Goal: Transaction & Acquisition: Purchase product/service

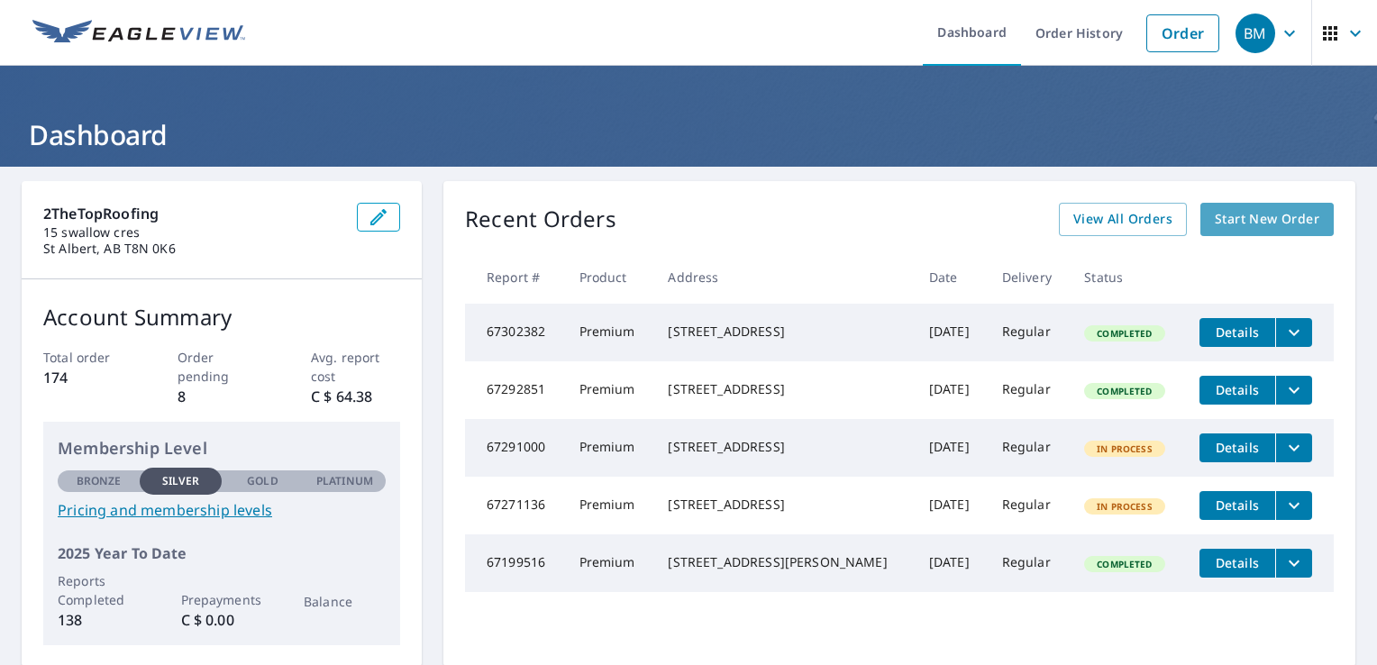
click at [1238, 221] on span "Start New Order" at bounding box center [1267, 219] width 105 height 23
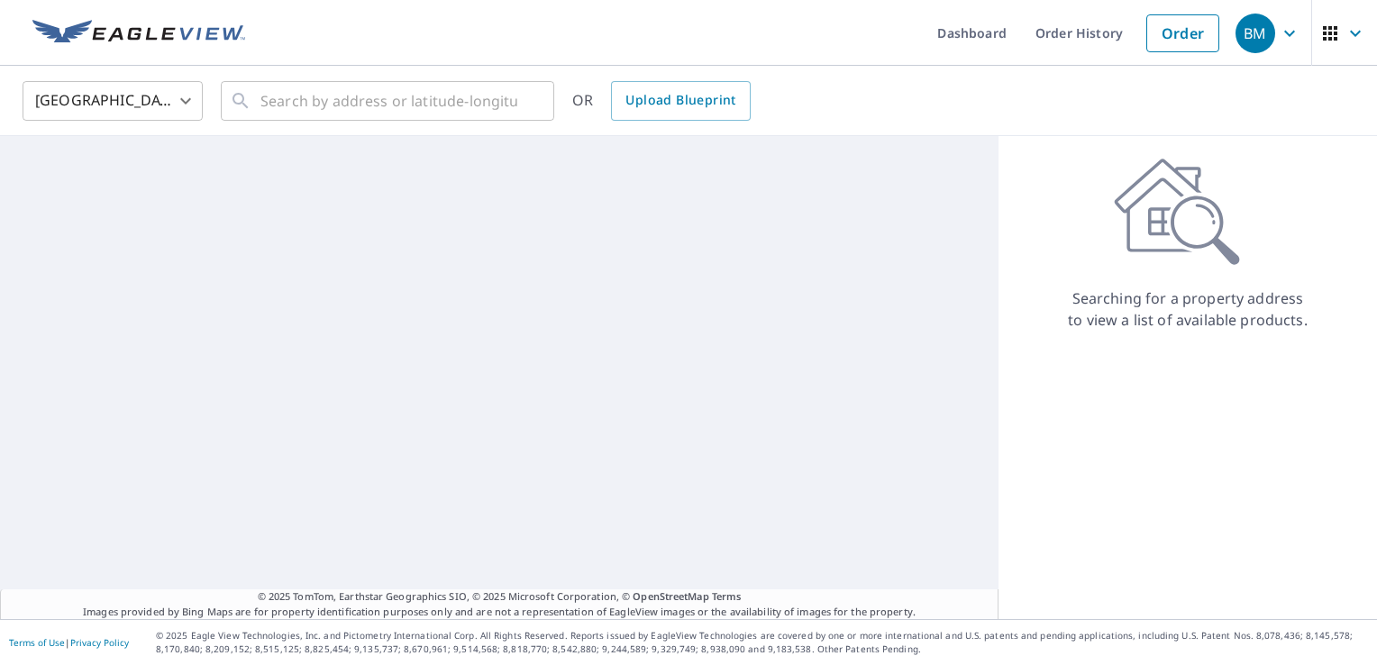
click at [149, 104] on body "BM BM Dashboard Order History Order BM [GEOGRAPHIC_DATA] [GEOGRAPHIC_DATA] ​ ​ …" at bounding box center [688, 332] width 1377 height 665
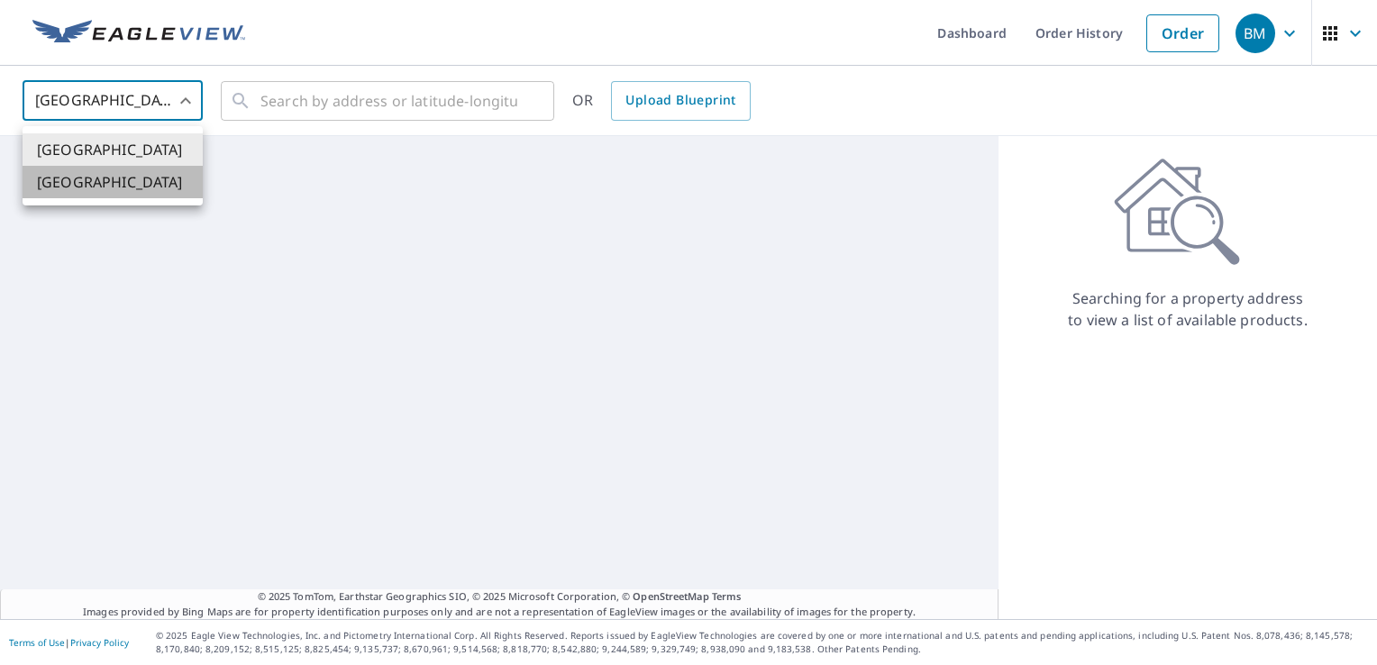
click at [113, 171] on li "[GEOGRAPHIC_DATA]" at bounding box center [113, 182] width 180 height 32
type input "CA"
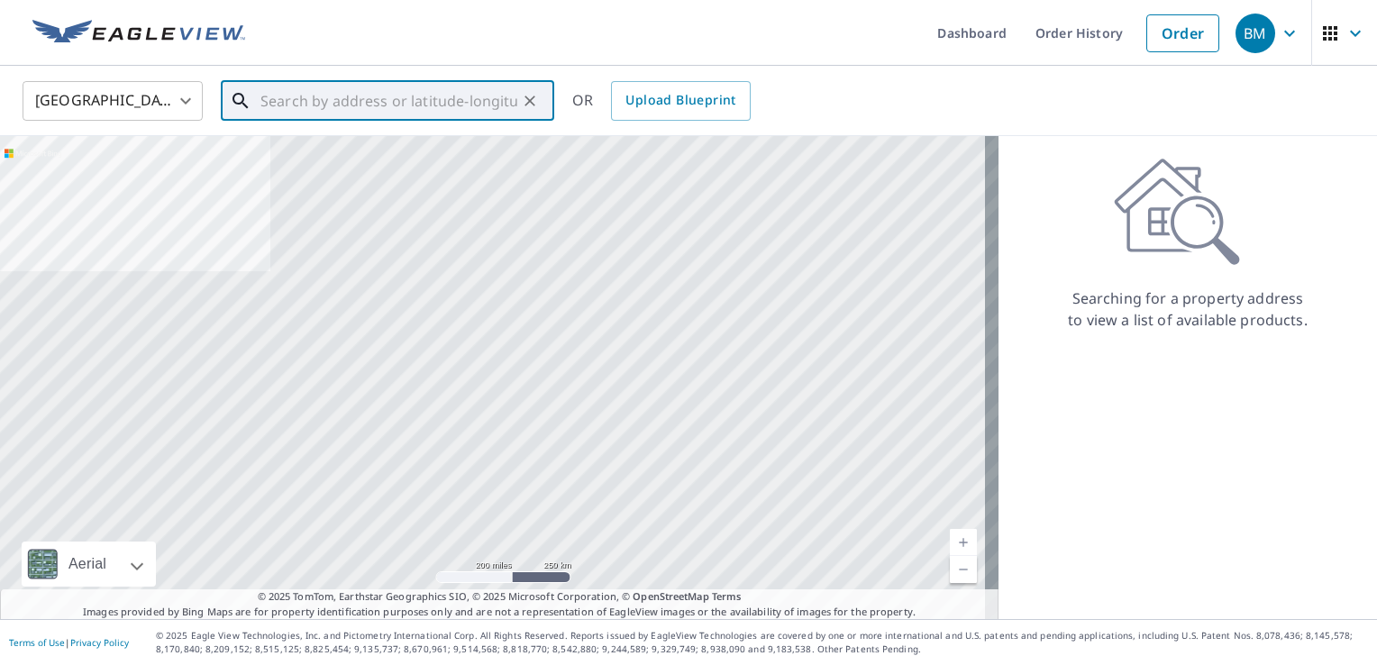
click at [333, 99] on input "text" at bounding box center [388, 101] width 257 height 50
paste input "[STREET_ADDRESS]"
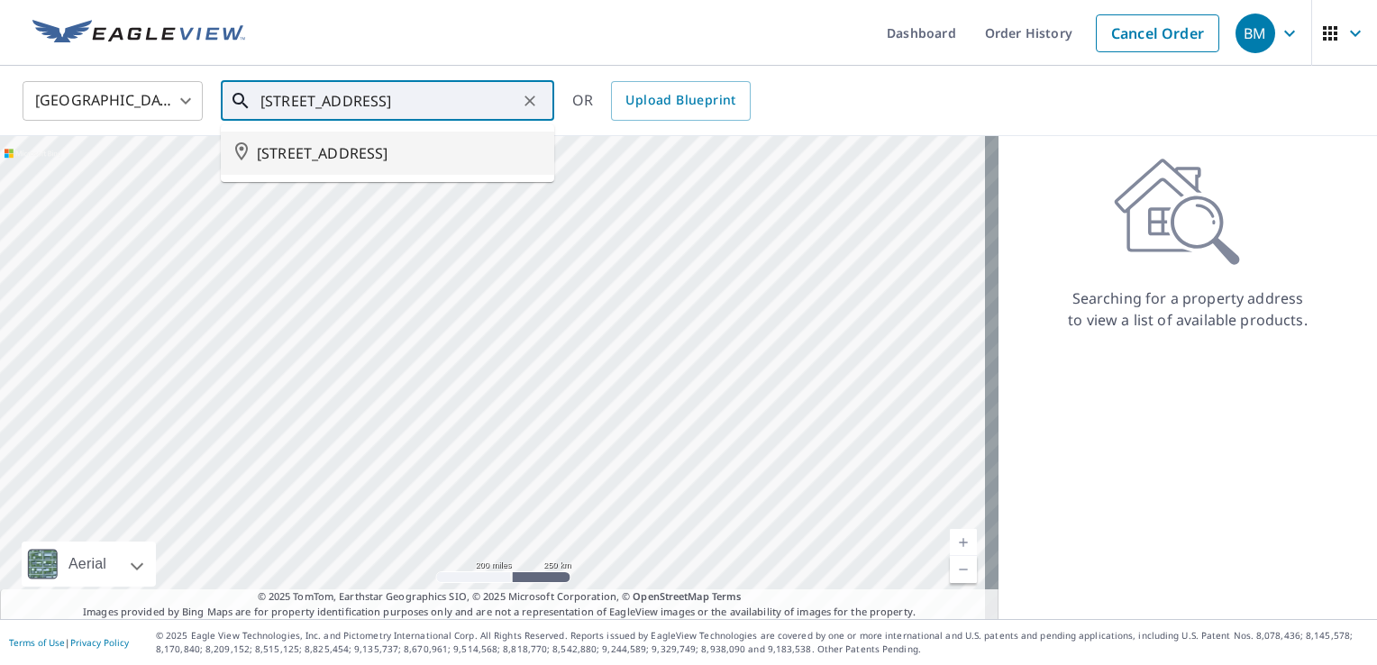
click at [361, 156] on span "[STREET_ADDRESS]" at bounding box center [398, 153] width 283 height 22
type input "[STREET_ADDRESS]"
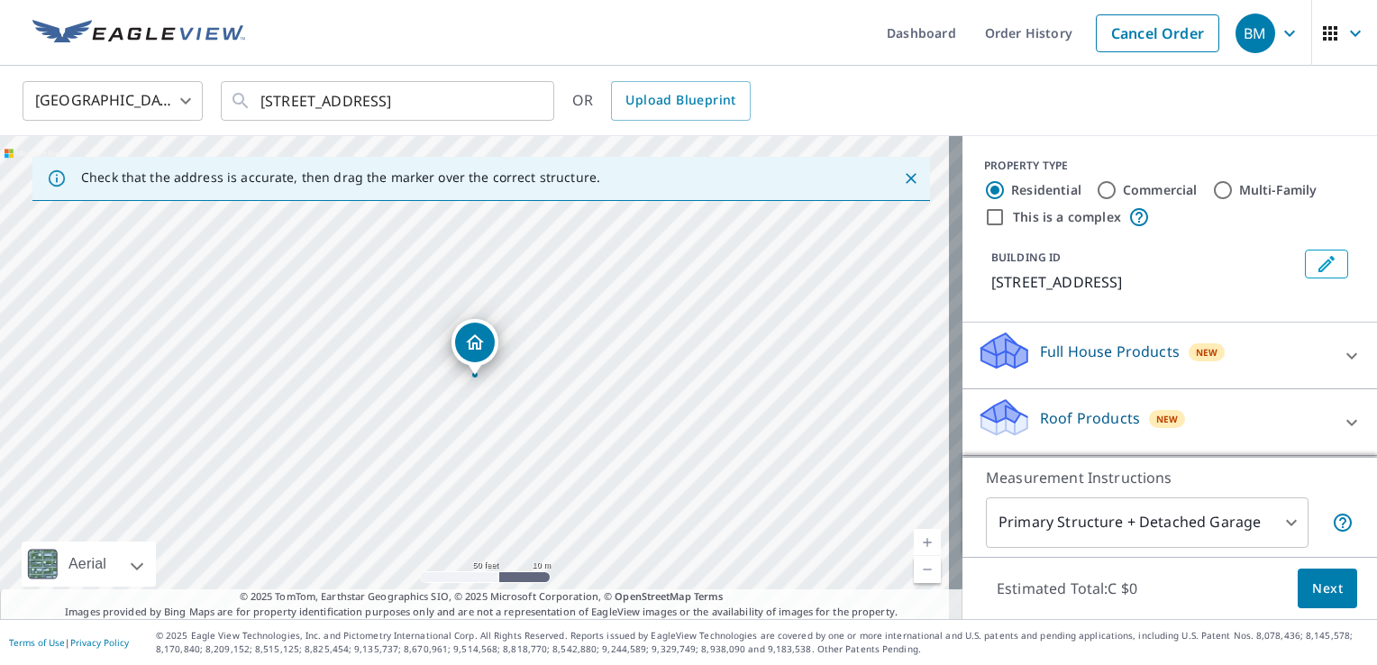
drag, startPoint x: 552, startPoint y: 270, endPoint x: 570, endPoint y: 298, distance: 32.8
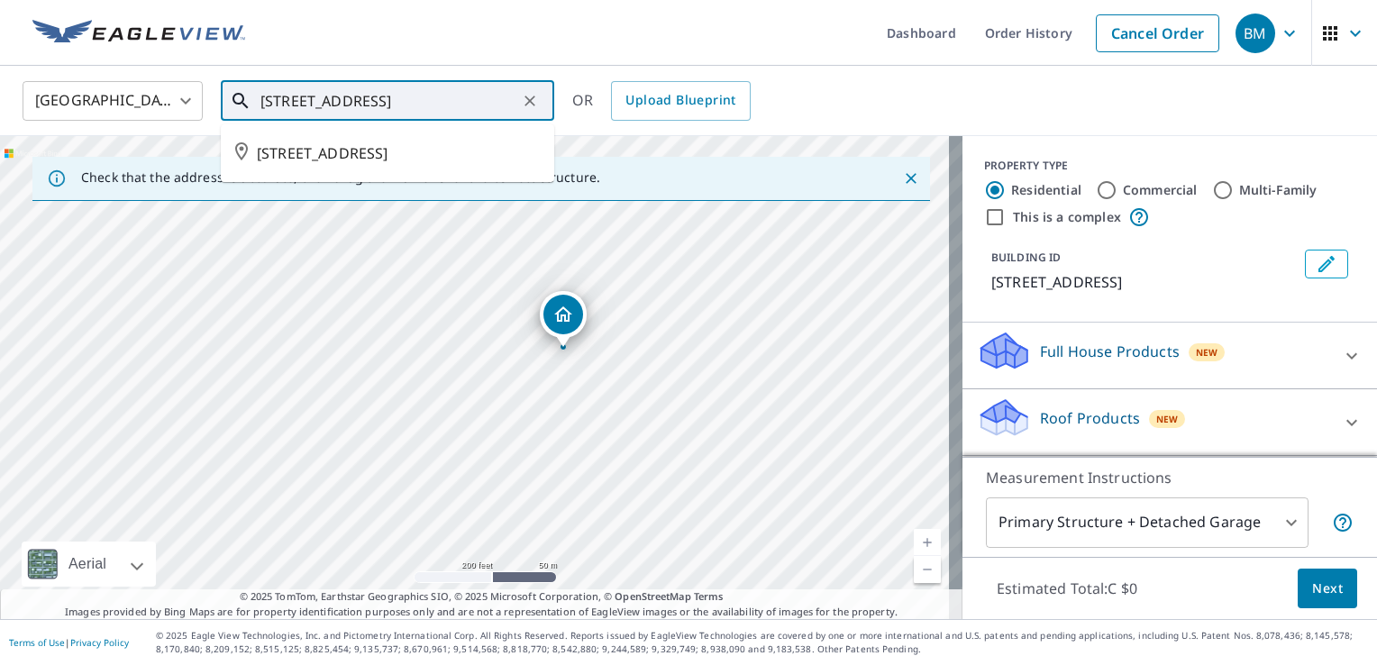
click at [388, 81] on input "[STREET_ADDRESS]" at bounding box center [388, 101] width 257 height 50
click at [333, 150] on span "[STREET_ADDRESS]" at bounding box center [398, 153] width 283 height 22
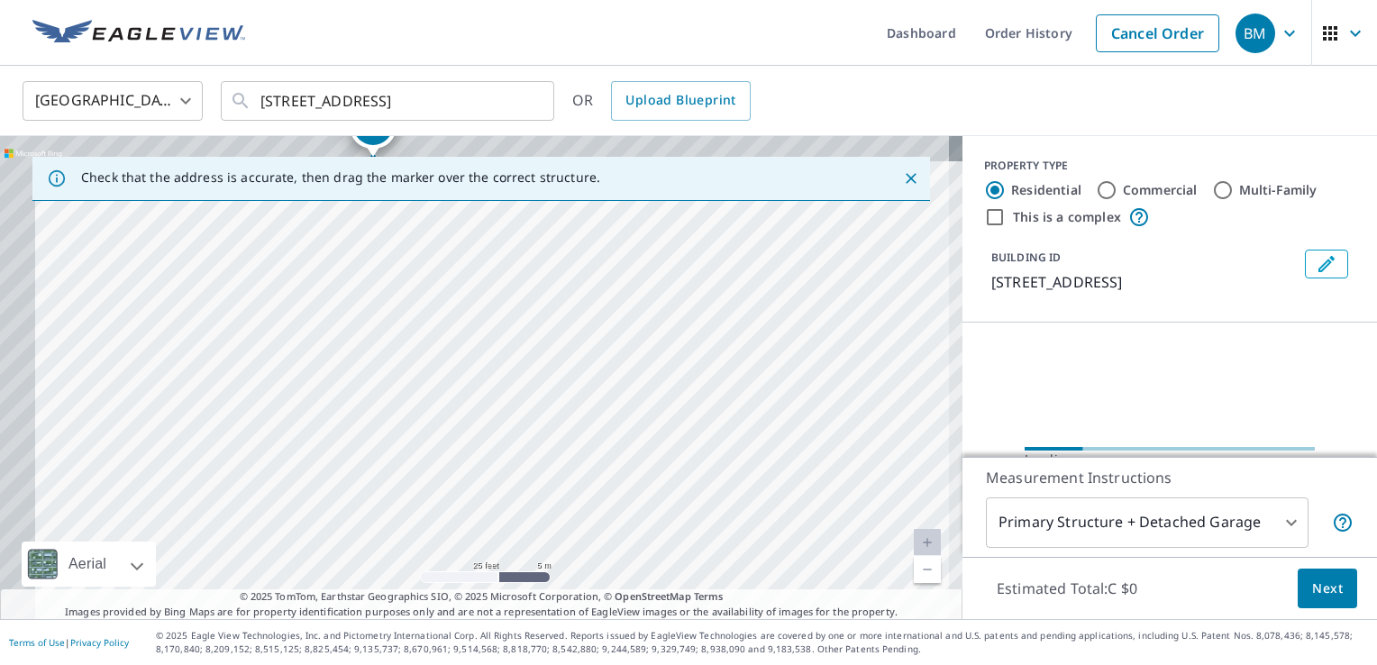
drag, startPoint x: 365, startPoint y: 301, endPoint x: 524, endPoint y: 437, distance: 209.0
click at [524, 437] on div "[STREET_ADDRESS]" at bounding box center [481, 377] width 963 height 483
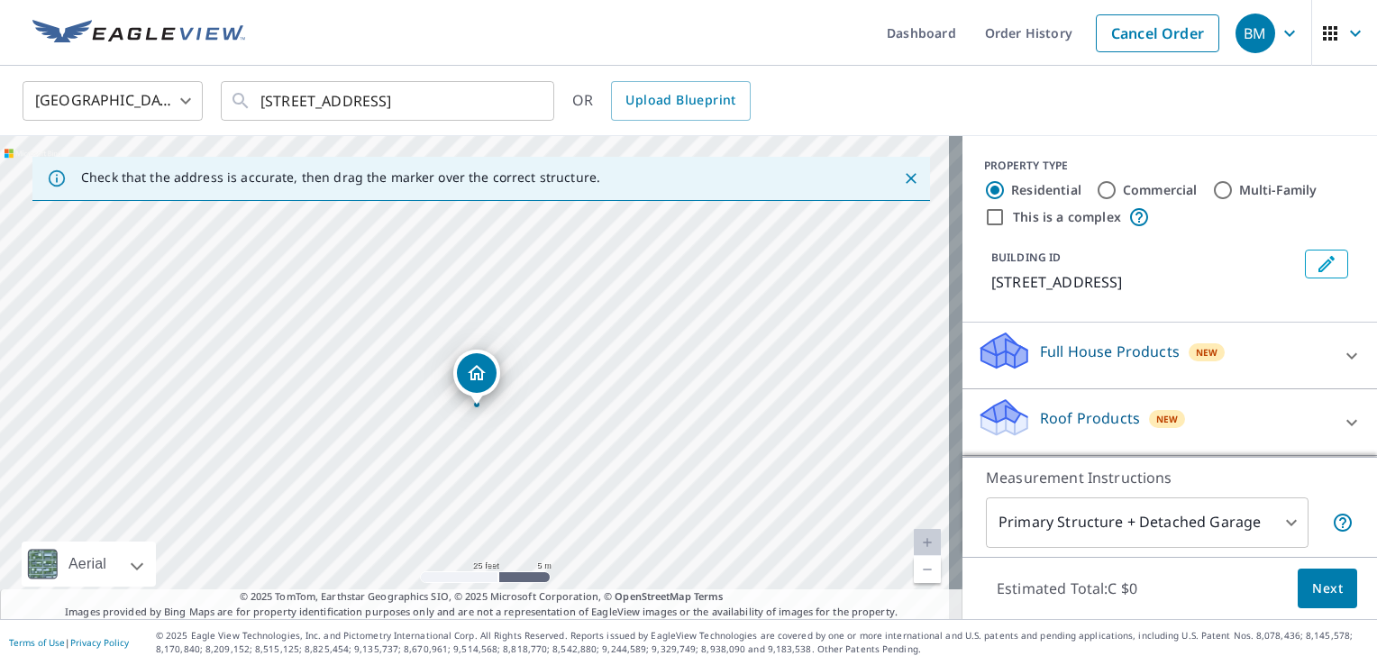
drag, startPoint x: 471, startPoint y: 334, endPoint x: 474, endPoint y: 372, distance: 37.9
click at [1079, 429] on p "Roof Products" at bounding box center [1090, 418] width 100 height 22
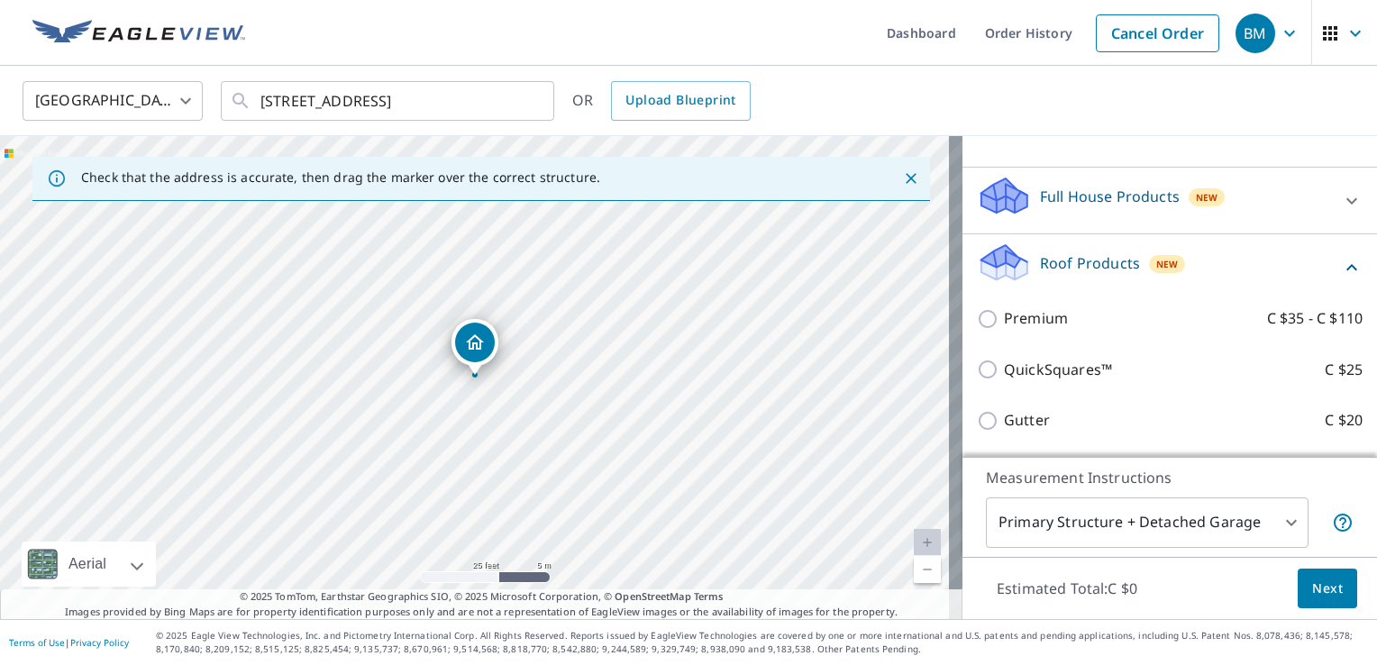
scroll to position [157, 0]
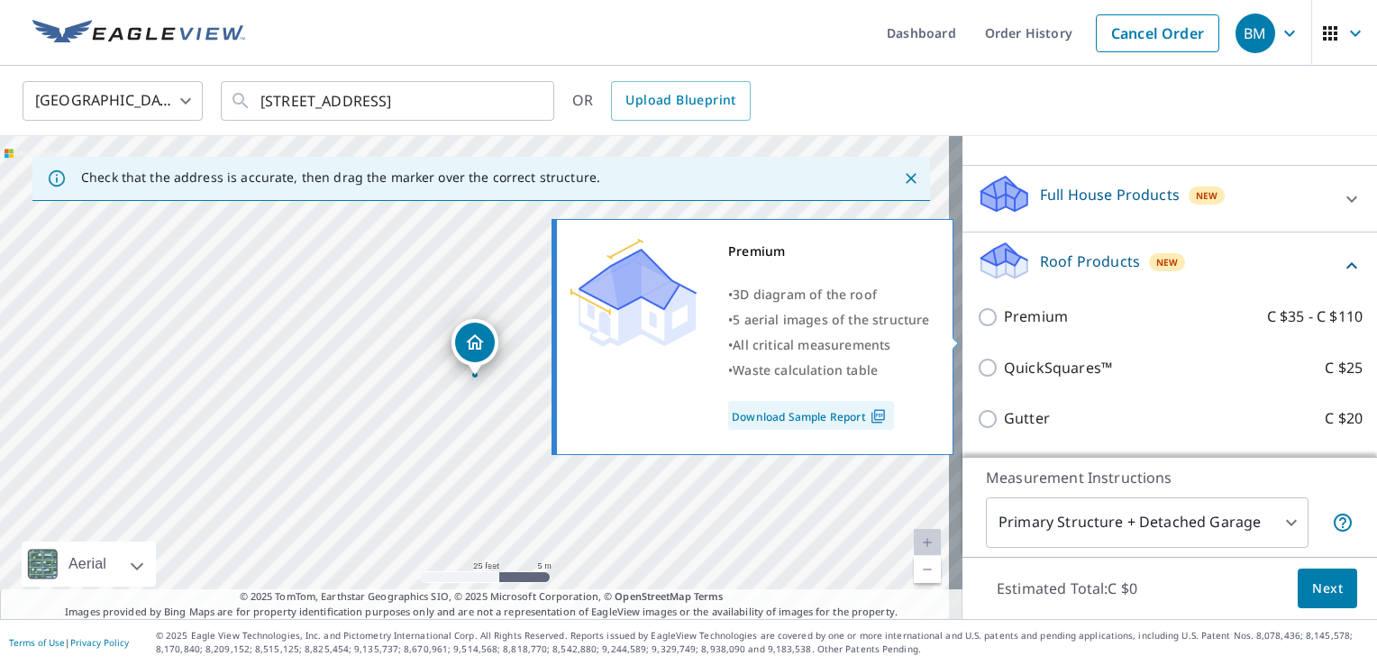
click at [1005, 326] on p "Premium" at bounding box center [1036, 317] width 64 height 23
click at [1004, 326] on input "Premium C $35 - C $110" at bounding box center [990, 317] width 27 height 22
checkbox input "true"
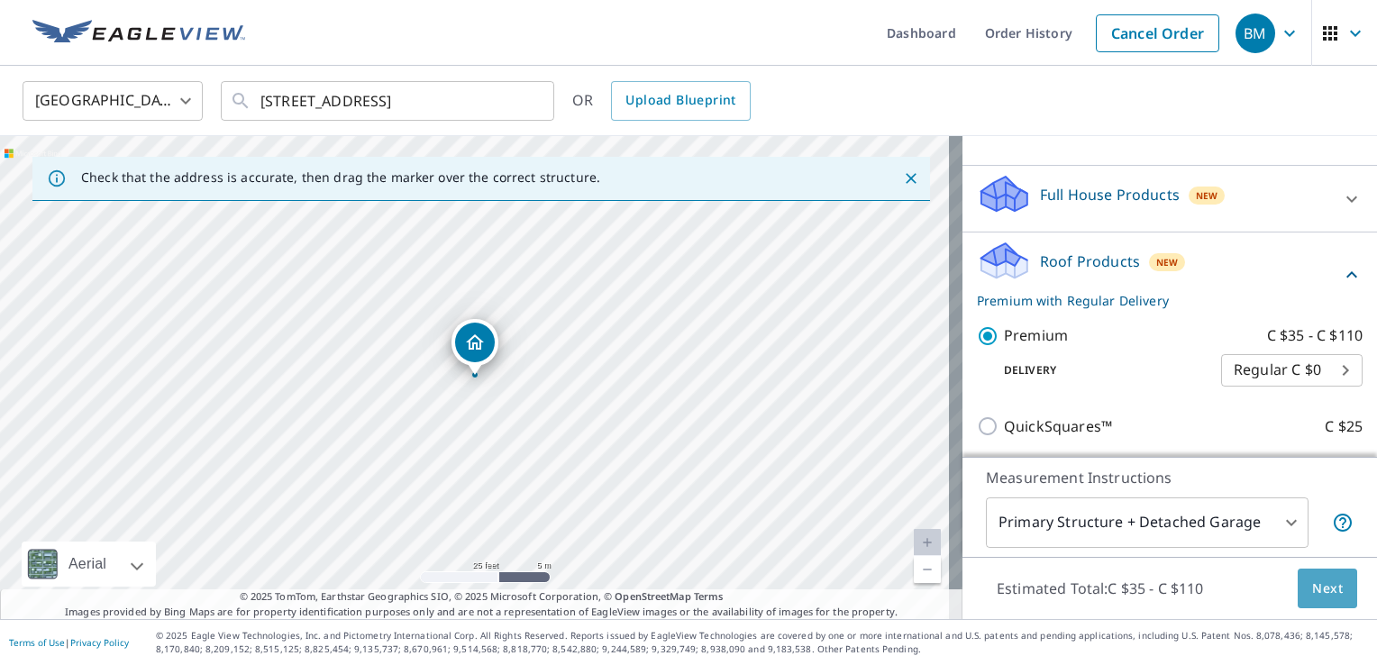
click at [1316, 569] on button "Next" at bounding box center [1327, 589] width 59 height 41
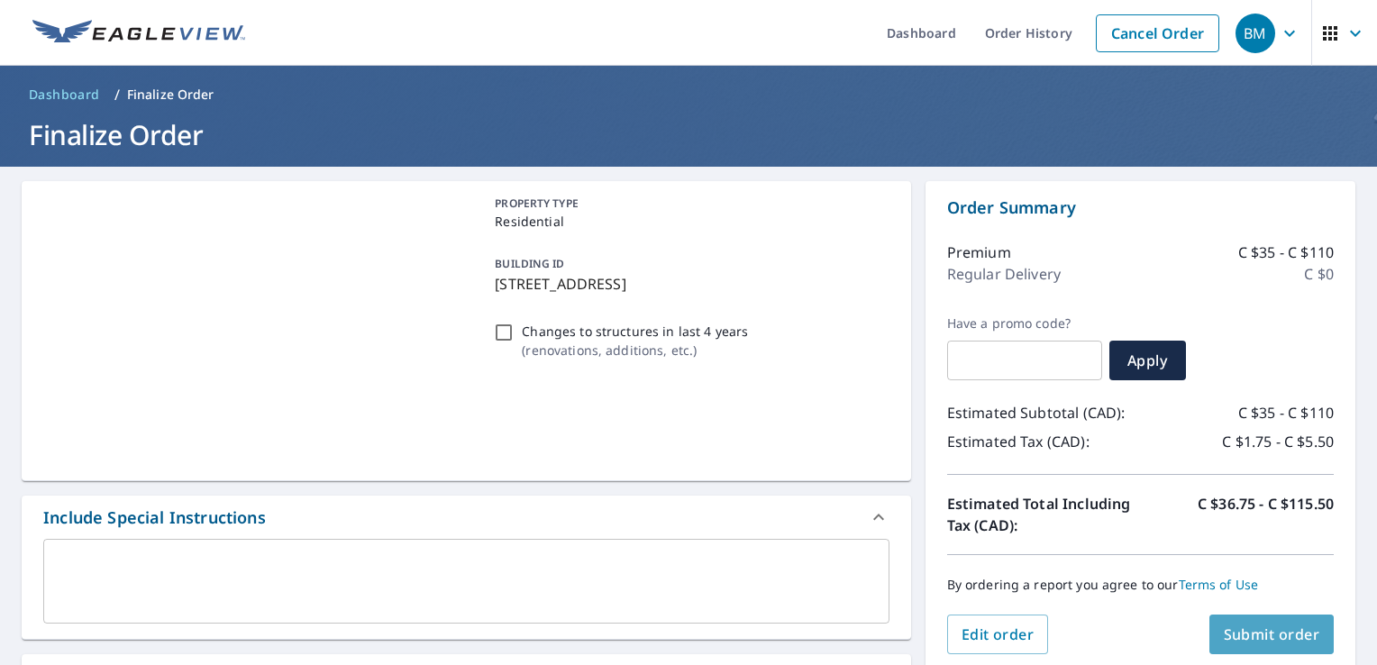
click at [1258, 625] on span "Submit order" at bounding box center [1272, 635] width 96 height 20
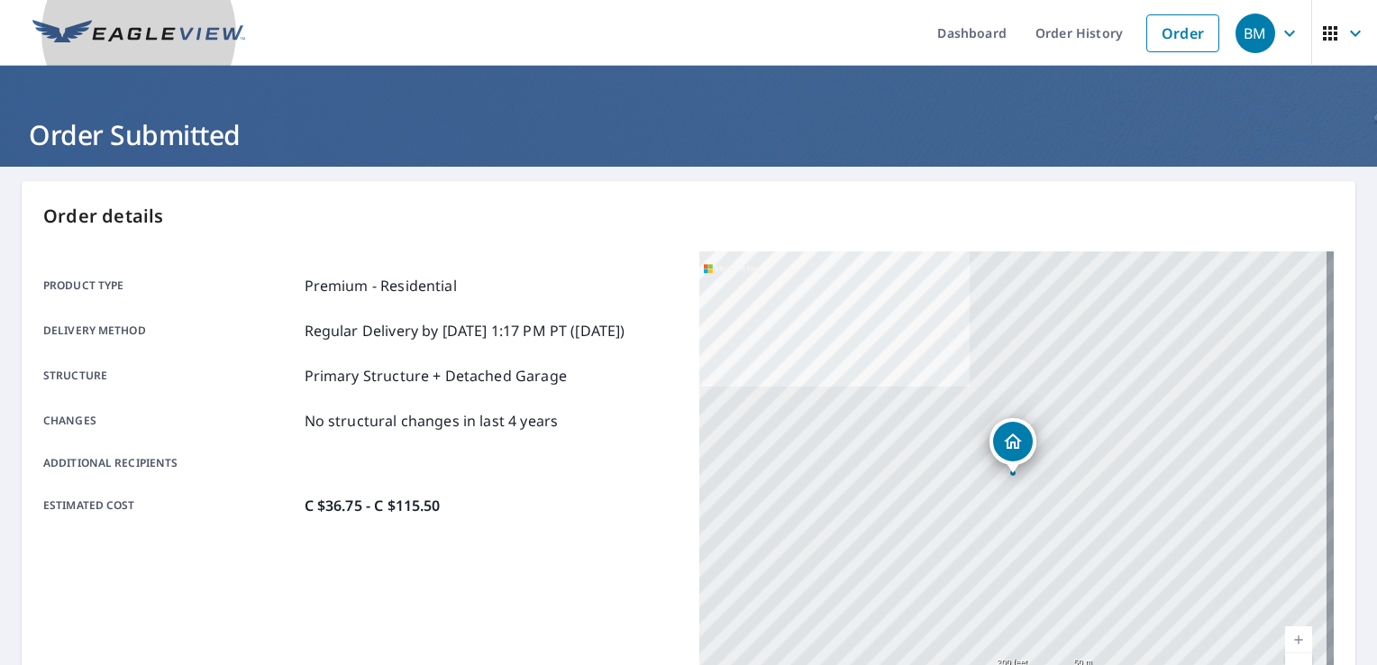
click at [133, 49] on link at bounding box center [139, 33] width 234 height 66
